Goal: Task Accomplishment & Management: Complete application form

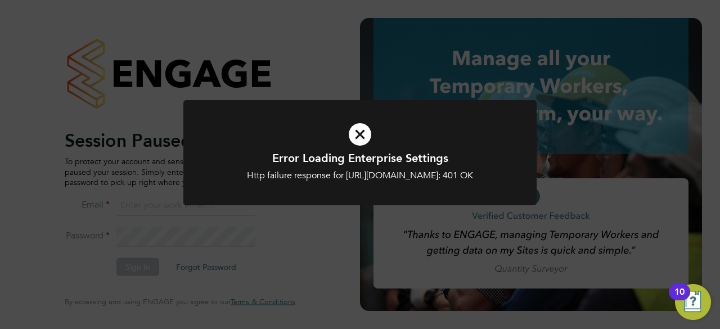
type input "hjones@skilledcareers.co.uk"
click at [284, 137] on icon at bounding box center [360, 135] width 293 height 44
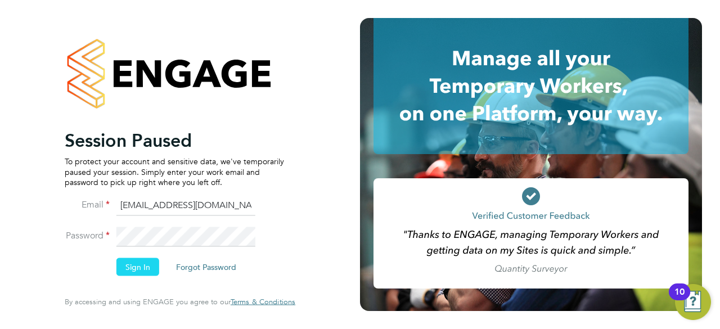
click at [133, 264] on button "Sign In" at bounding box center [137, 267] width 43 height 18
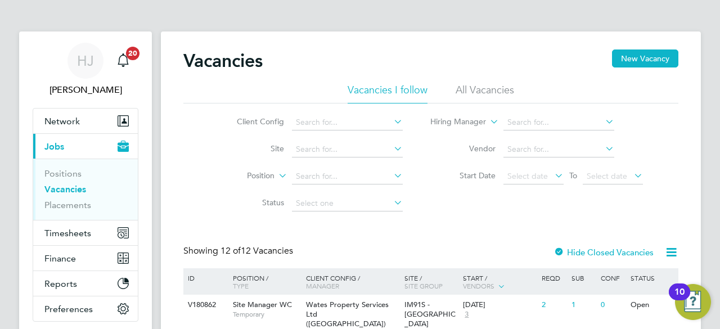
click at [217, 154] on li "Site" at bounding box center [311, 149] width 212 height 27
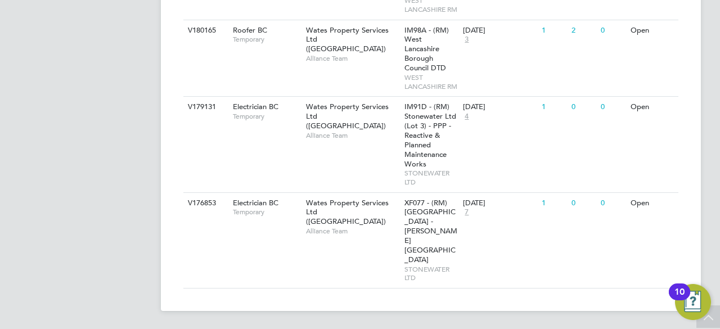
scroll to position [810, 0]
click at [321, 145] on div "Wates Property Services Ltd (Central & North) Alliance Team" at bounding box center [352, 121] width 98 height 48
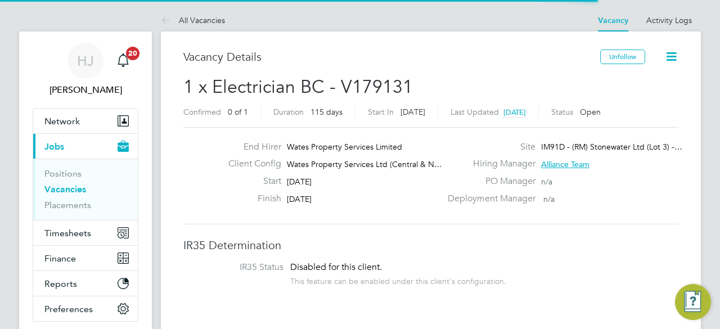
click at [350, 176] on div "Start 08 Sep 2025" at bounding box center [330, 184] width 222 height 17
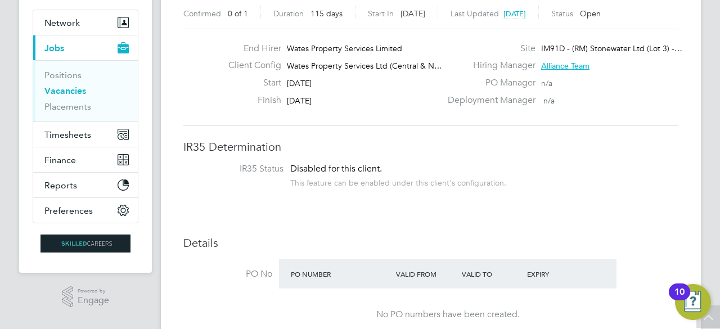
scroll to position [90, 0]
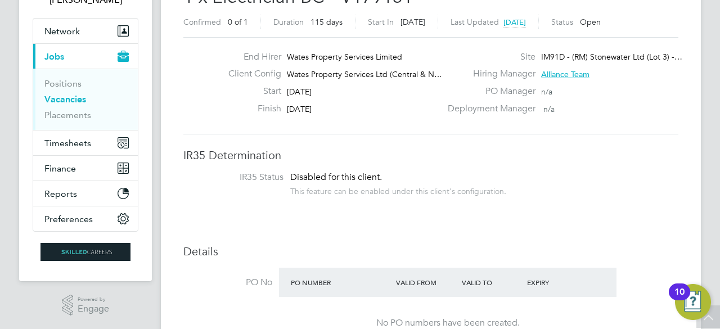
click at [372, 132] on div "End Hirer Wates Property Services Limited Client Config Wates Property Services…" at bounding box center [430, 85] width 495 height 97
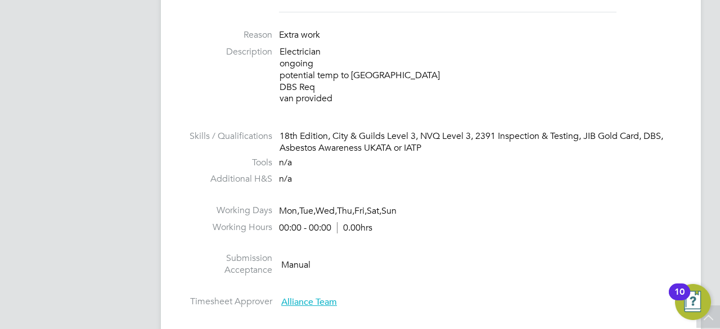
scroll to position [405, 0]
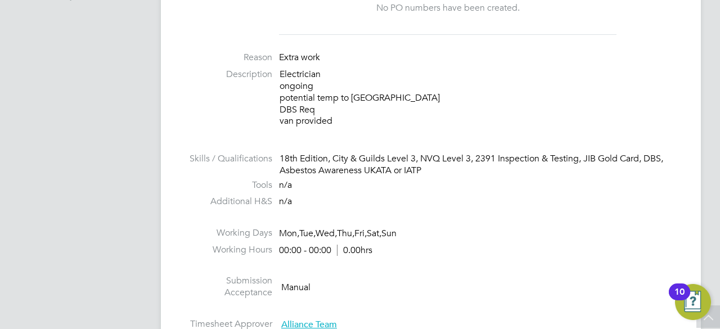
click at [349, 105] on p "Electrician ongoing potential temp to perm DBS Req van provided" at bounding box center [479, 98] width 399 height 59
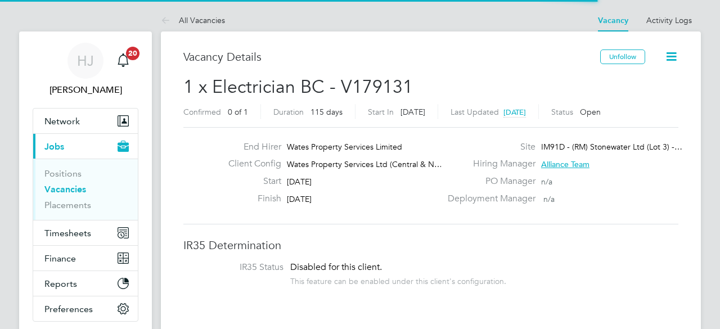
click at [333, 211] on div "End Hirer Wates Property Services Limited Client Config Wates Property Services…" at bounding box center [430, 175] width 495 height 97
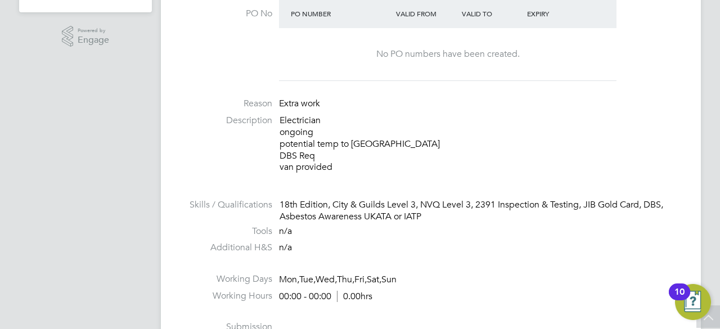
scroll to position [383, 0]
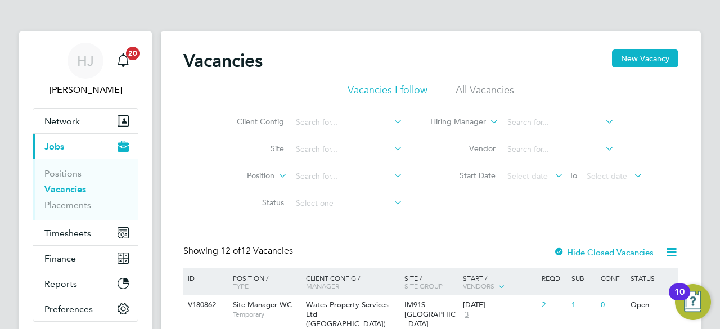
click at [225, 190] on li "Position" at bounding box center [311, 176] width 212 height 27
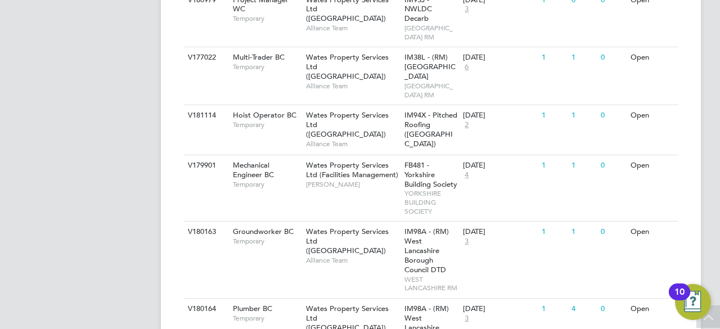
scroll to position [450, 0]
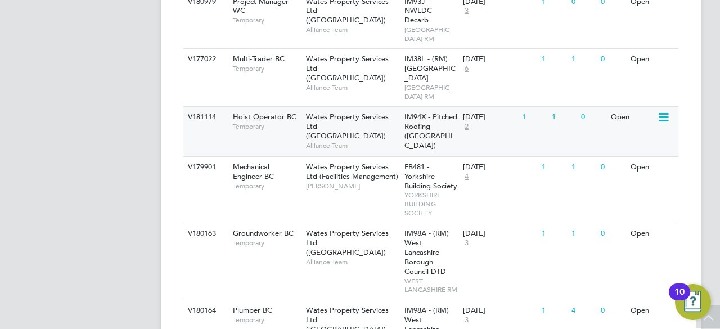
click at [275, 136] on div "Hoist Operator BC Temporary" at bounding box center [263, 121] width 79 height 29
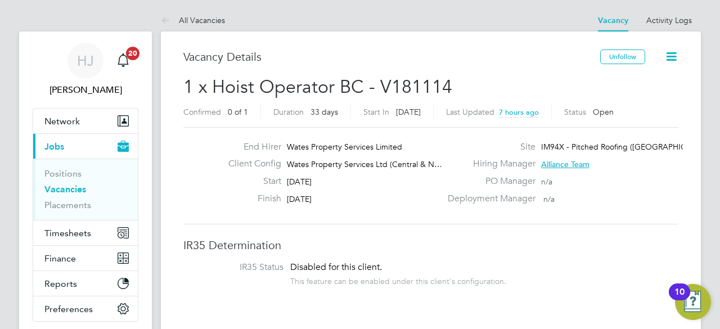
click at [372, 182] on div "Start [DATE]" at bounding box center [330, 184] width 222 height 17
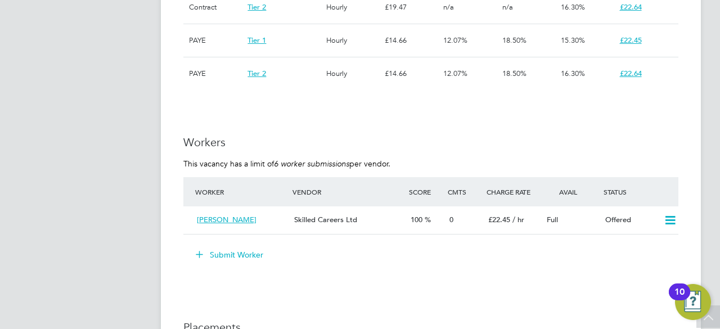
scroll to position [855, 0]
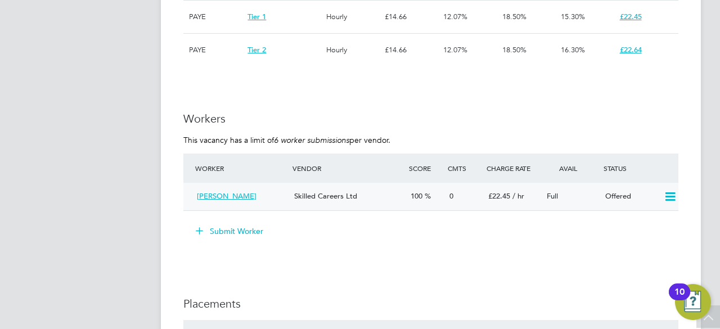
click at [669, 196] on icon at bounding box center [670, 196] width 14 height 9
click at [655, 217] on li "Confirm" at bounding box center [654, 221] width 43 height 16
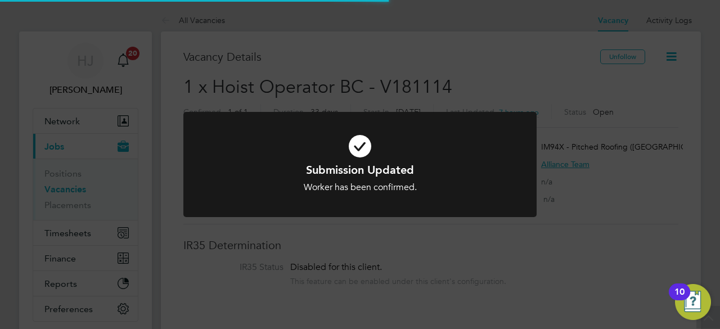
scroll to position [33, 79]
click at [363, 190] on div "Worker has been confirmed." at bounding box center [360, 188] width 293 height 12
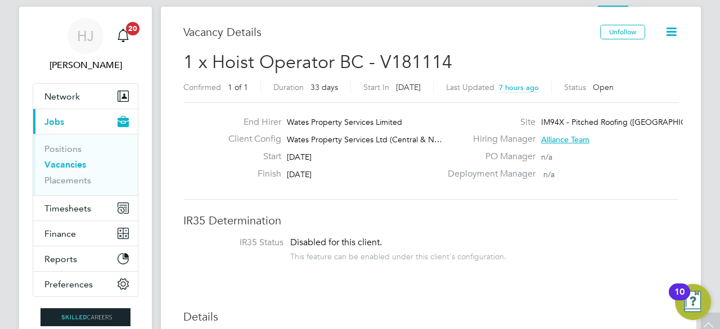
scroll to position [0, 0]
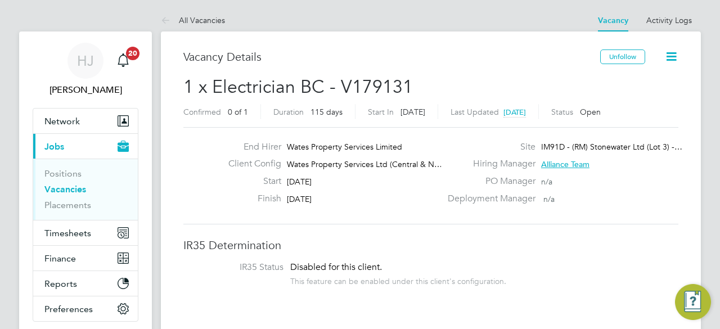
click at [327, 248] on h3 "IR35 Determination" at bounding box center [430, 245] width 495 height 15
click at [392, 262] on div "Disabled for this client. This feature can be enabled under this client's confi…" at bounding box center [398, 274] width 216 height 25
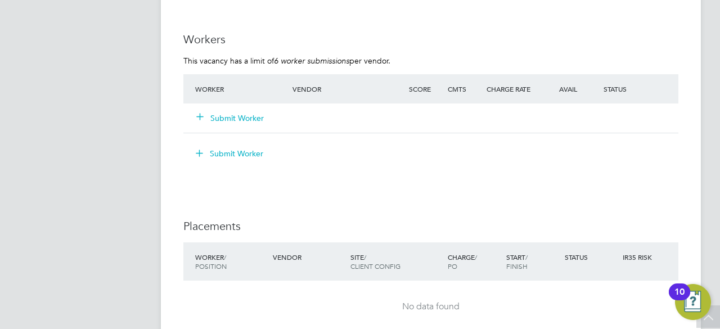
scroll to position [1035, 0]
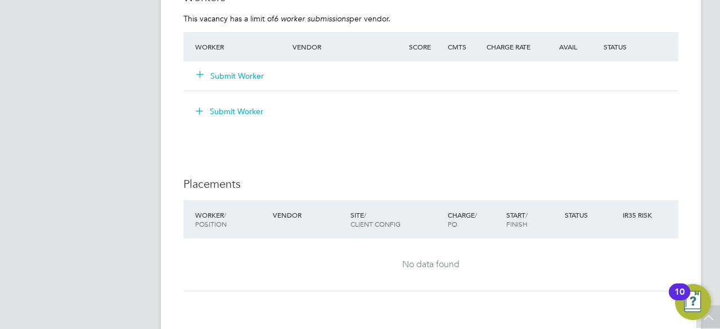
click at [235, 69] on div "Submit Worker" at bounding box center [250, 76] width 116 height 20
click at [237, 73] on button "Submit Worker" at bounding box center [231, 75] width 68 height 11
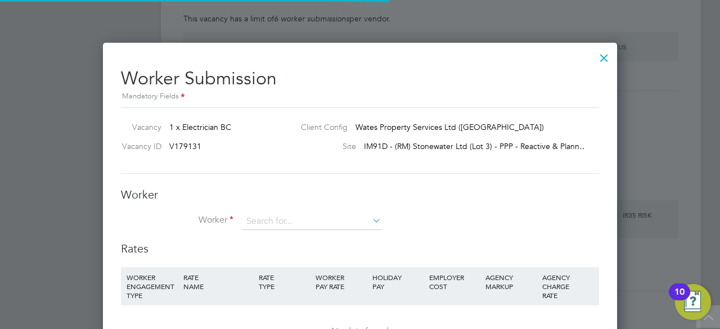
scroll to position [33, 76]
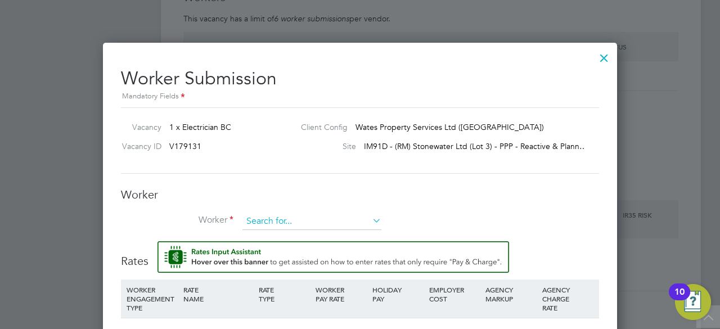
click at [294, 221] on input at bounding box center [311, 221] width 139 height 17
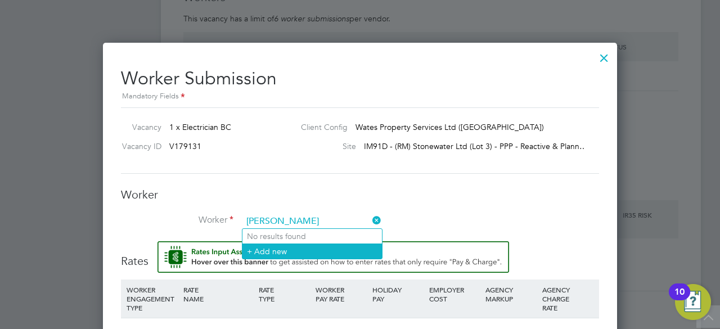
type input "[PERSON_NAME]"
click at [294, 251] on li "+ Add new" at bounding box center [312, 251] width 140 height 15
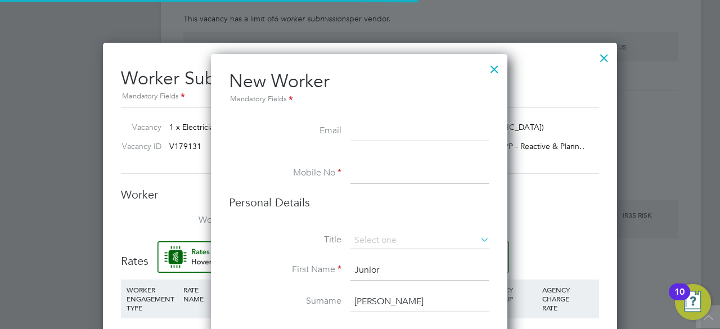
scroll to position [946, 298]
paste input "[EMAIL_ADDRESS][DOMAIN_NAME]"
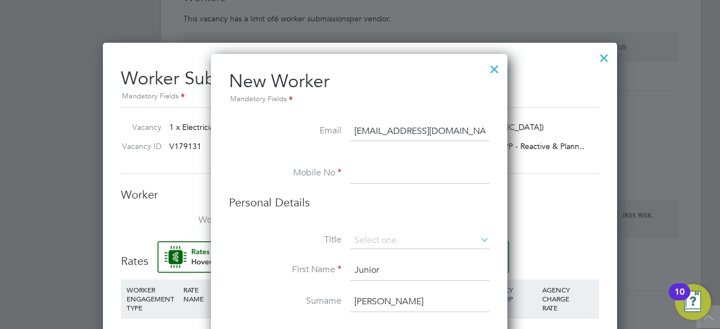
type input "[EMAIL_ADDRESS][DOMAIN_NAME]"
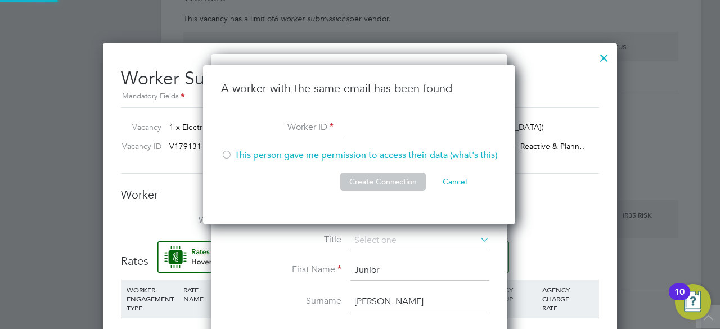
scroll to position [160, 314]
paste input "471069"
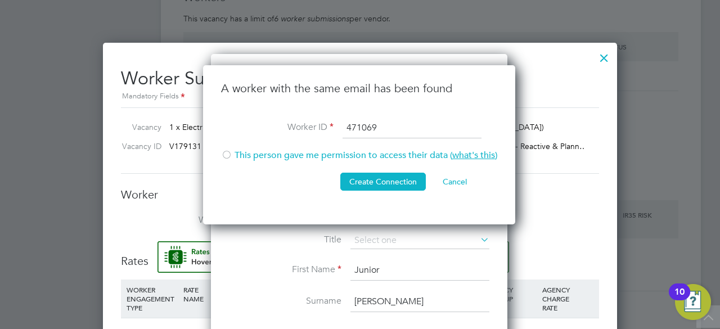
type input "471069"
click at [237, 151] on li "This person gave me permission to access their data ( what's this )" at bounding box center [359, 161] width 276 height 23
click at [377, 181] on button "Create Connection" at bounding box center [383, 182] width 86 height 18
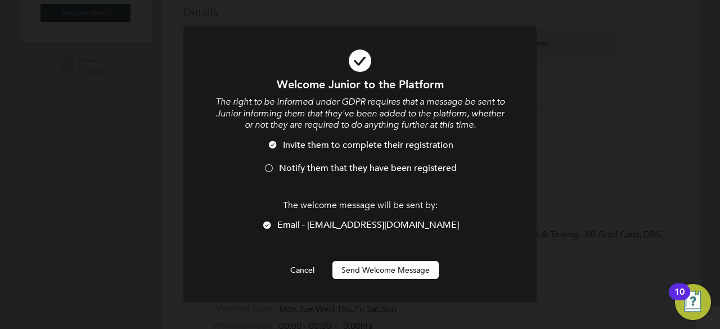
scroll to position [0, 0]
click at [378, 273] on button "Send Welcome Message" at bounding box center [385, 270] width 106 height 18
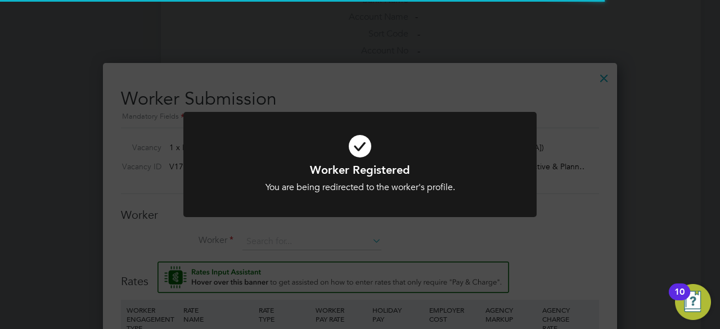
scroll to position [919, 514]
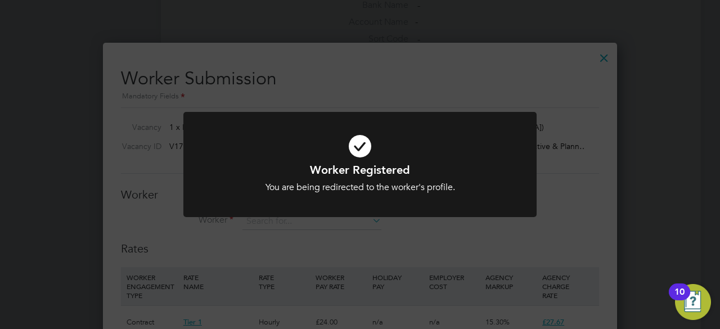
click at [430, 240] on div "Worker Registered You are being redirected to the worker's profile. Cancel Okay" at bounding box center [360, 164] width 720 height 329
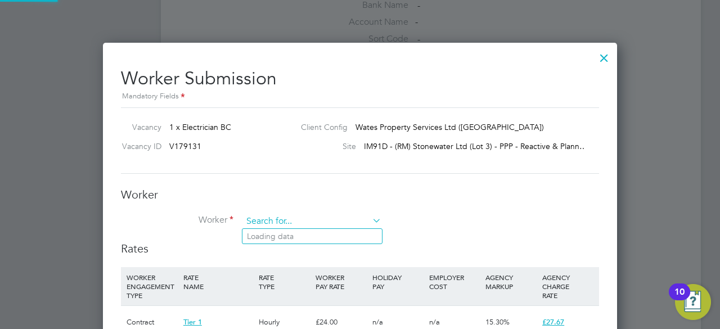
click at [321, 218] on input at bounding box center [311, 221] width 139 height 17
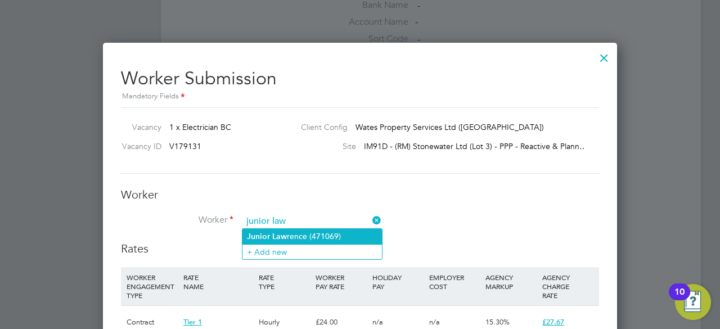
click at [325, 233] on li "Junior Law rence (471069)" at bounding box center [312, 236] width 140 height 15
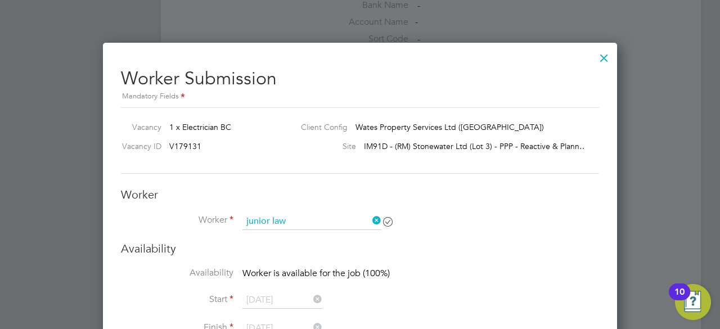
type input "[PERSON_NAME] (471069)"
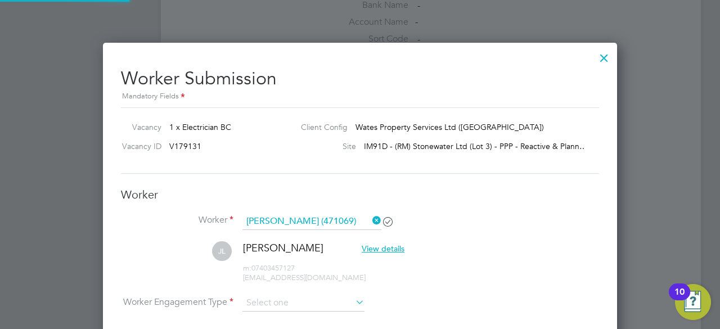
click at [478, 213] on li "Worker [PERSON_NAME] (471069)" at bounding box center [360, 227] width 478 height 28
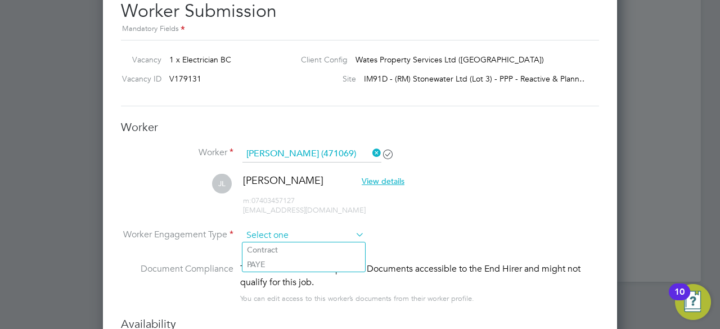
click at [312, 240] on input at bounding box center [303, 235] width 122 height 17
click at [290, 248] on li "Contract" at bounding box center [303, 249] width 123 height 15
type input "Contract"
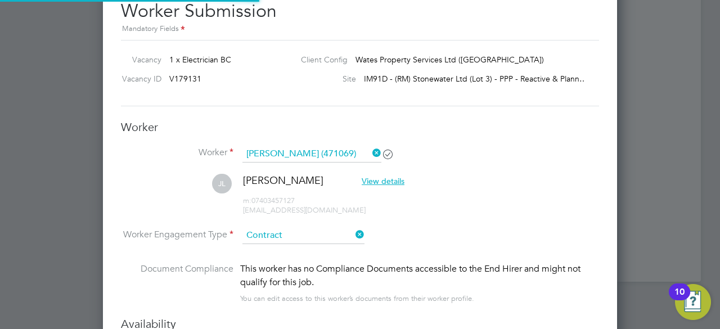
click at [498, 205] on li "[PERSON_NAME] [PERSON_NAME] View details m: 07403457127 [EMAIL_ADDRESS][DOMAIN_…" at bounding box center [360, 200] width 478 height 53
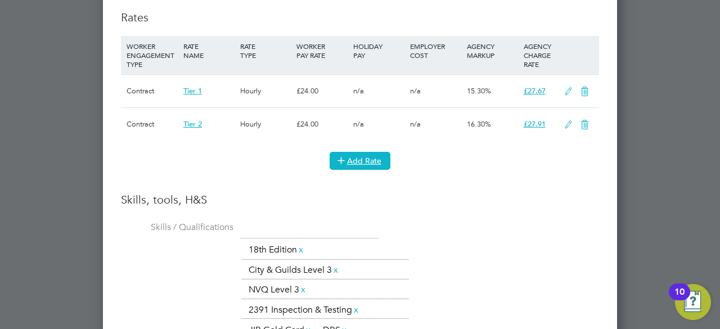
click at [357, 161] on button "Add Rate" at bounding box center [360, 161] width 61 height 18
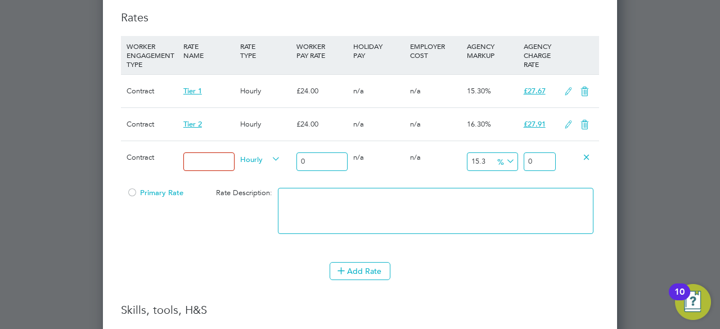
click at [213, 161] on input at bounding box center [208, 161] width 51 height 19
type input "Tier 1"
click at [310, 156] on input "0" at bounding box center [321, 161] width 51 height 19
type input "2"
type input "2.306"
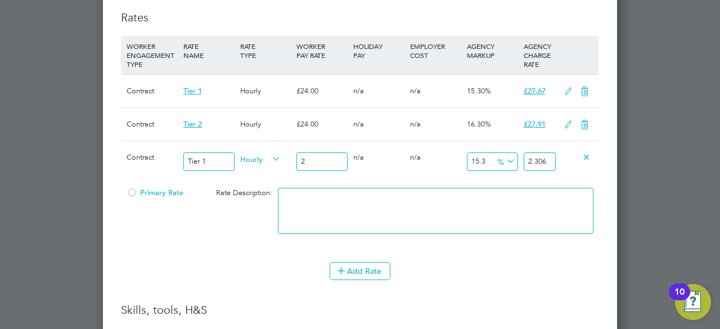
type input "28"
type input "32.284"
type input "28"
click at [129, 192] on div at bounding box center [132, 196] width 11 height 8
click at [523, 285] on li "Add Rate" at bounding box center [360, 276] width 478 height 29
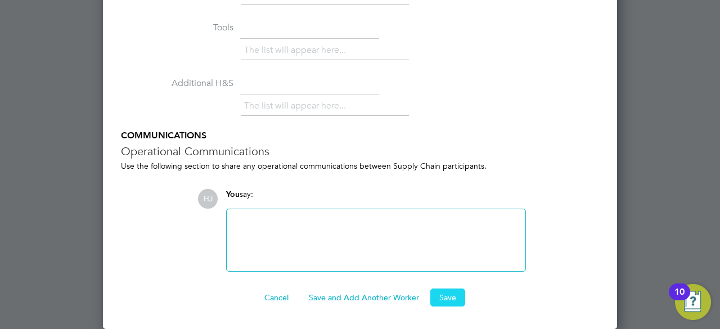
click at [453, 298] on button "Save" at bounding box center [447, 298] width 35 height 18
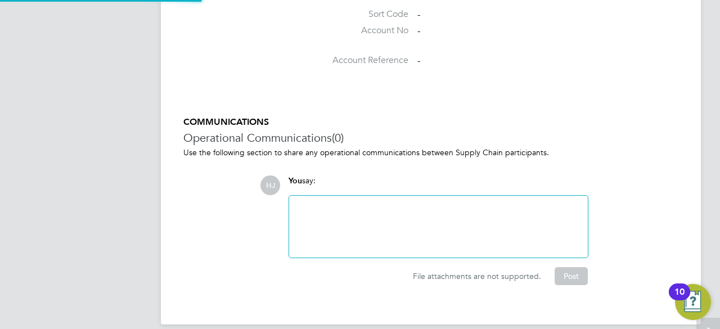
scroll to position [1035, 0]
